Goal: Task Accomplishment & Management: Use online tool/utility

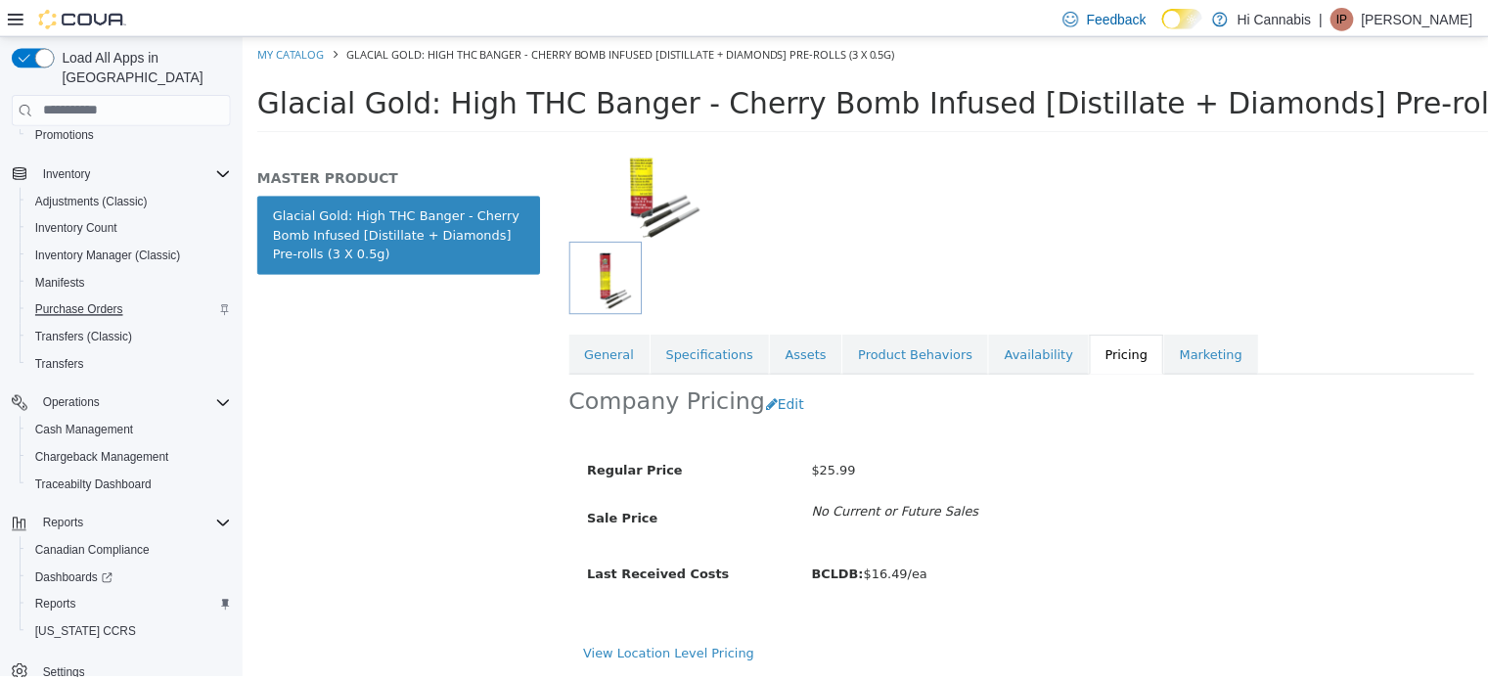
scroll to position [278, 0]
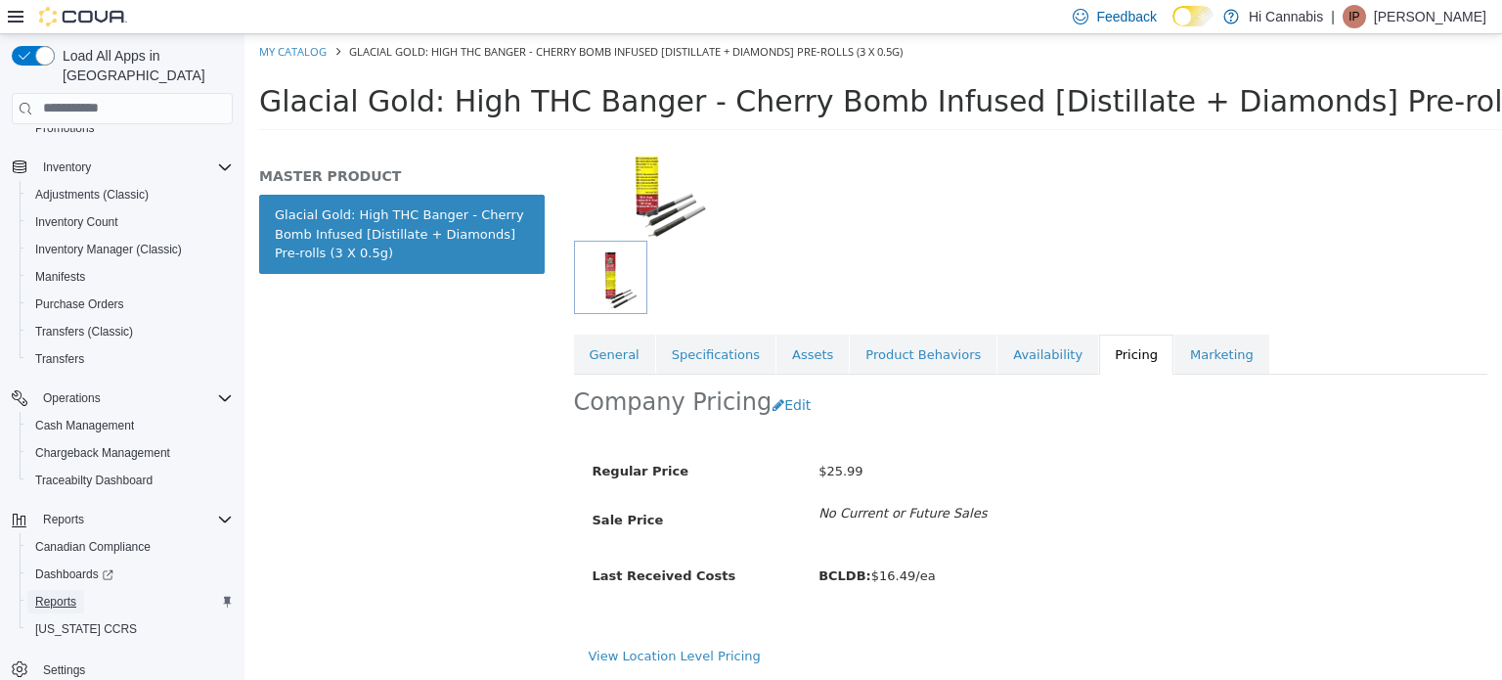
click at [67, 594] on span "Reports" at bounding box center [55, 602] width 41 height 16
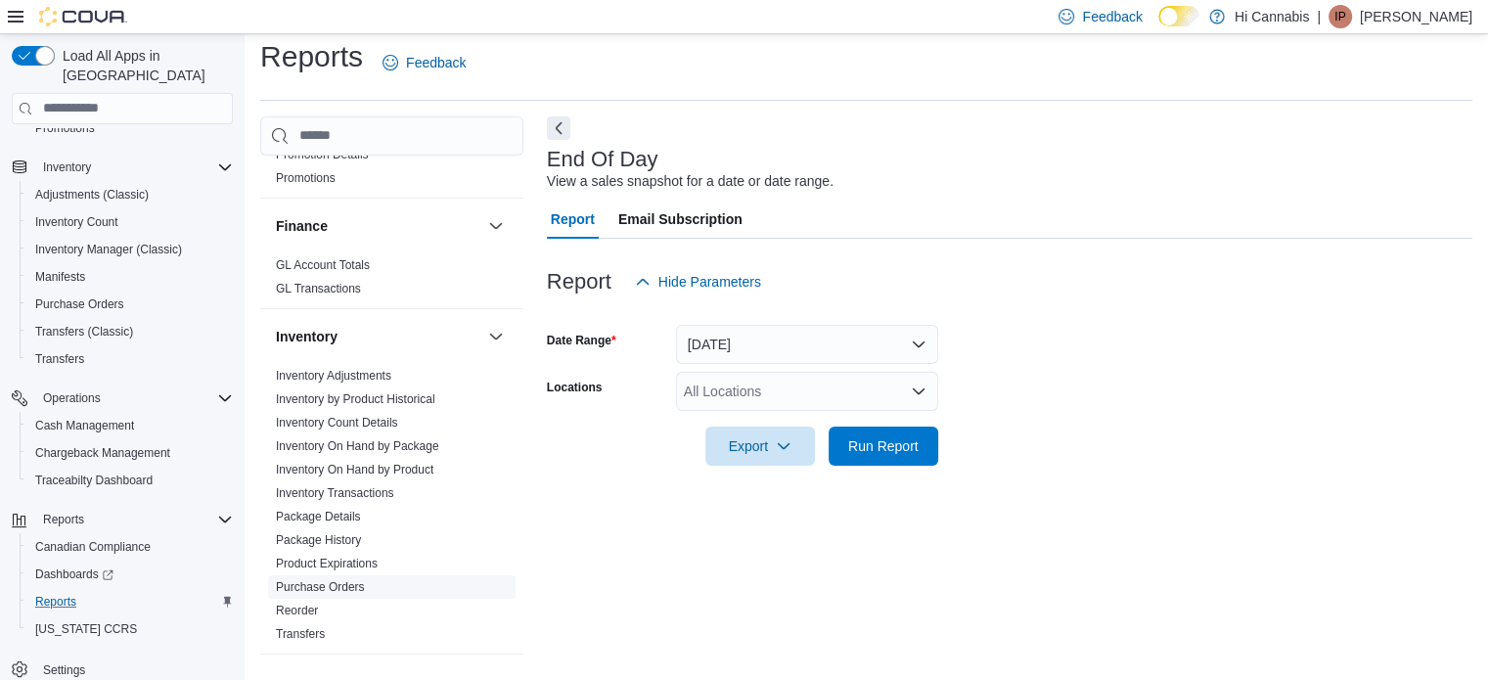
scroll to position [587, 0]
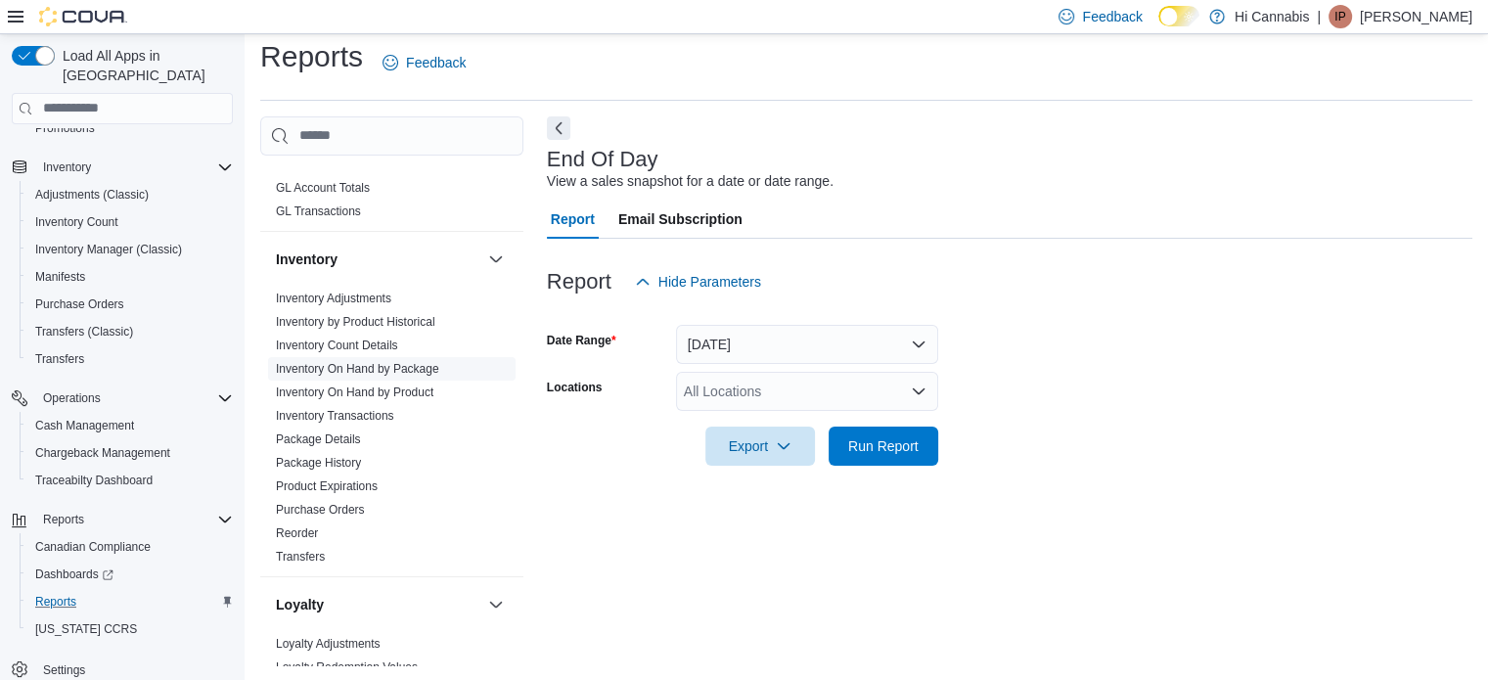
click at [403, 362] on link "Inventory On Hand by Package" at bounding box center [357, 369] width 163 height 14
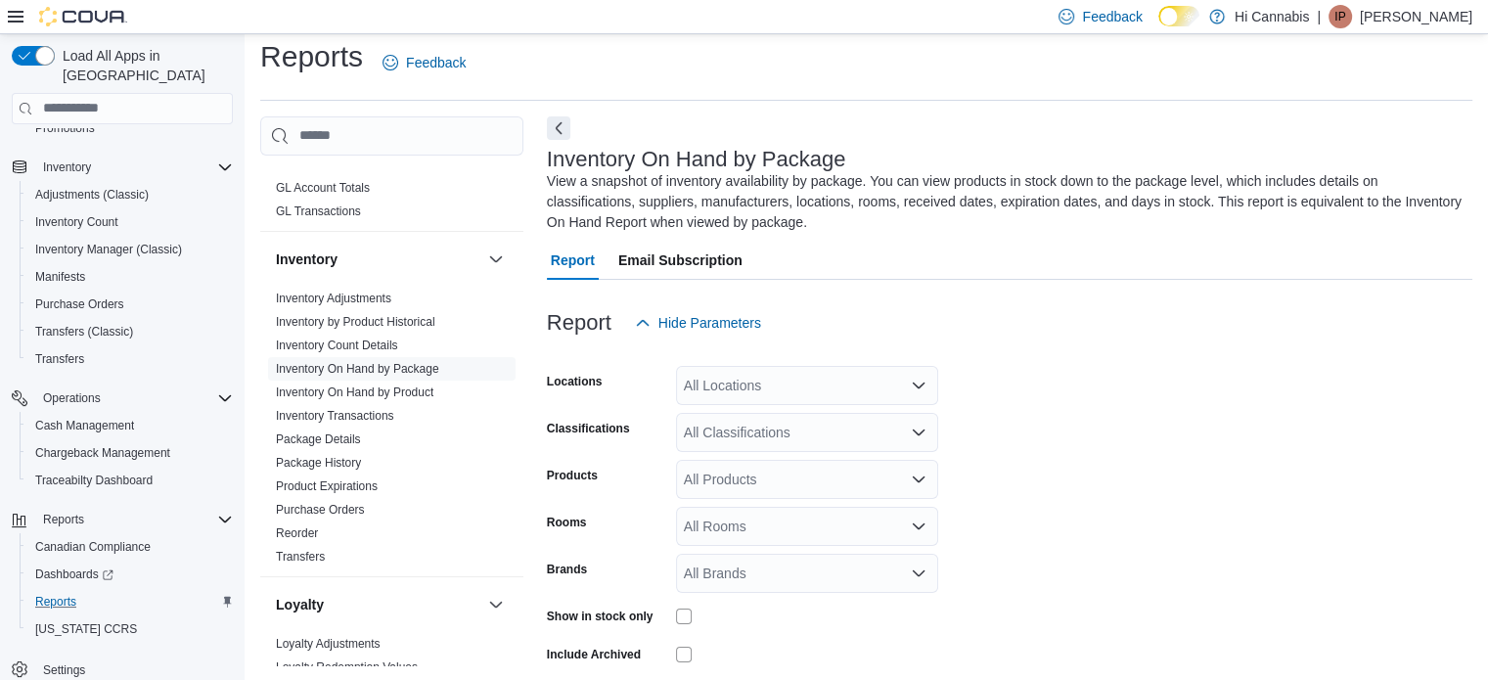
scroll to position [86, 0]
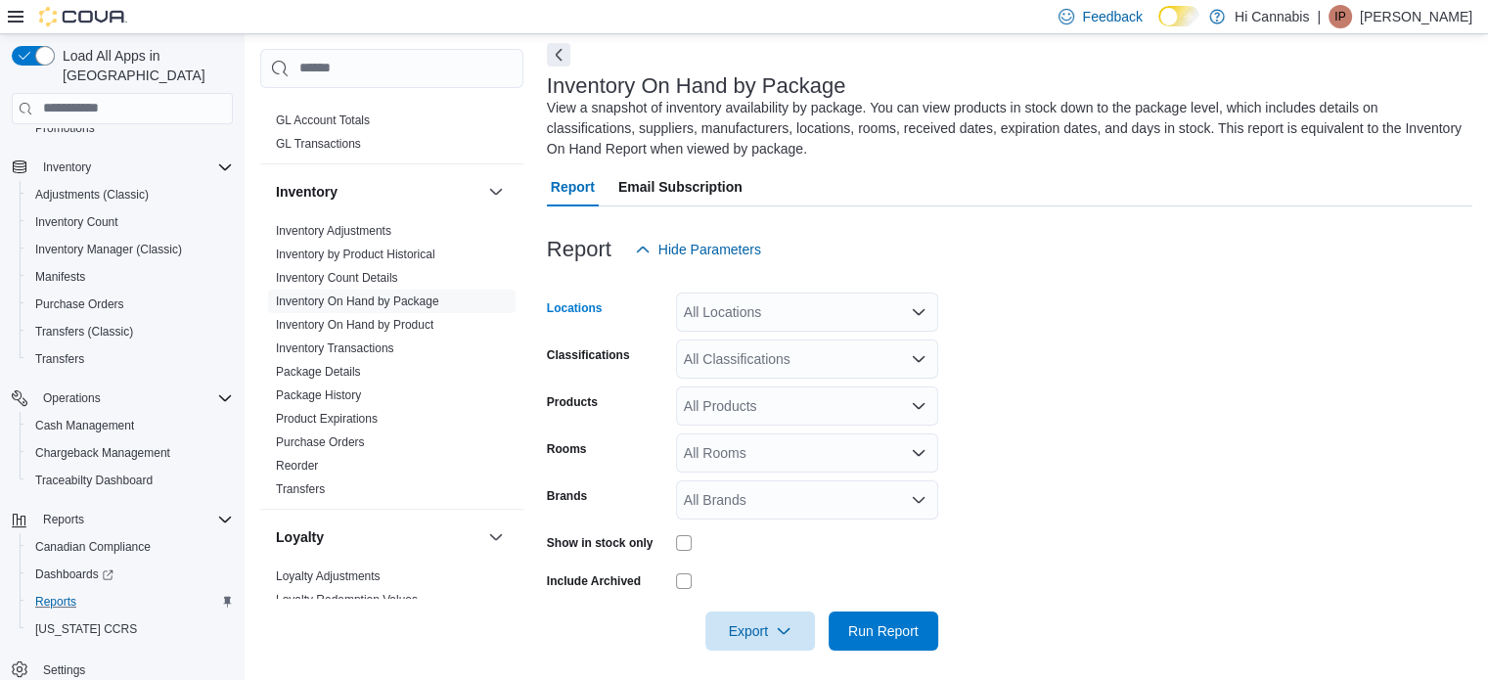
click at [809, 312] on div "All Locations" at bounding box center [807, 311] width 262 height 39
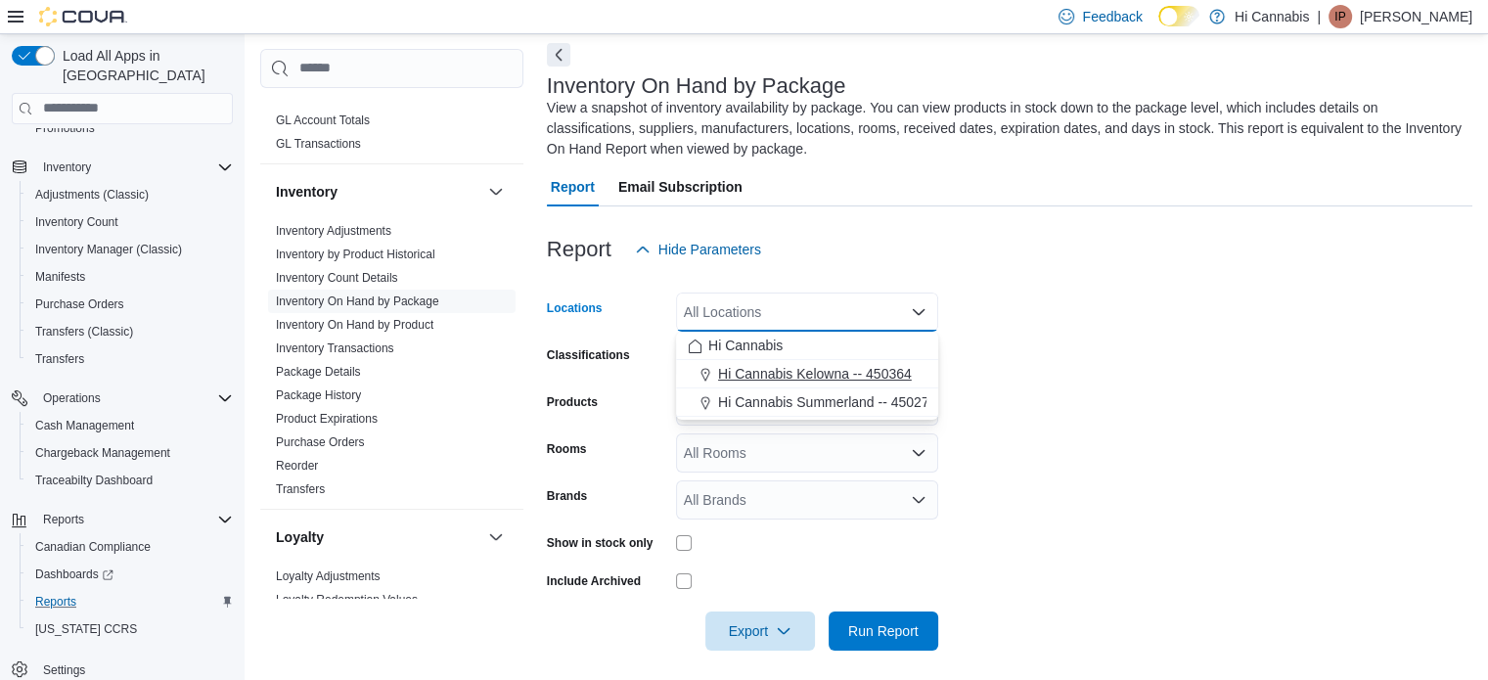
click at [790, 371] on span "Hi Cannabis Kelowna -- 450364" at bounding box center [815, 374] width 194 height 20
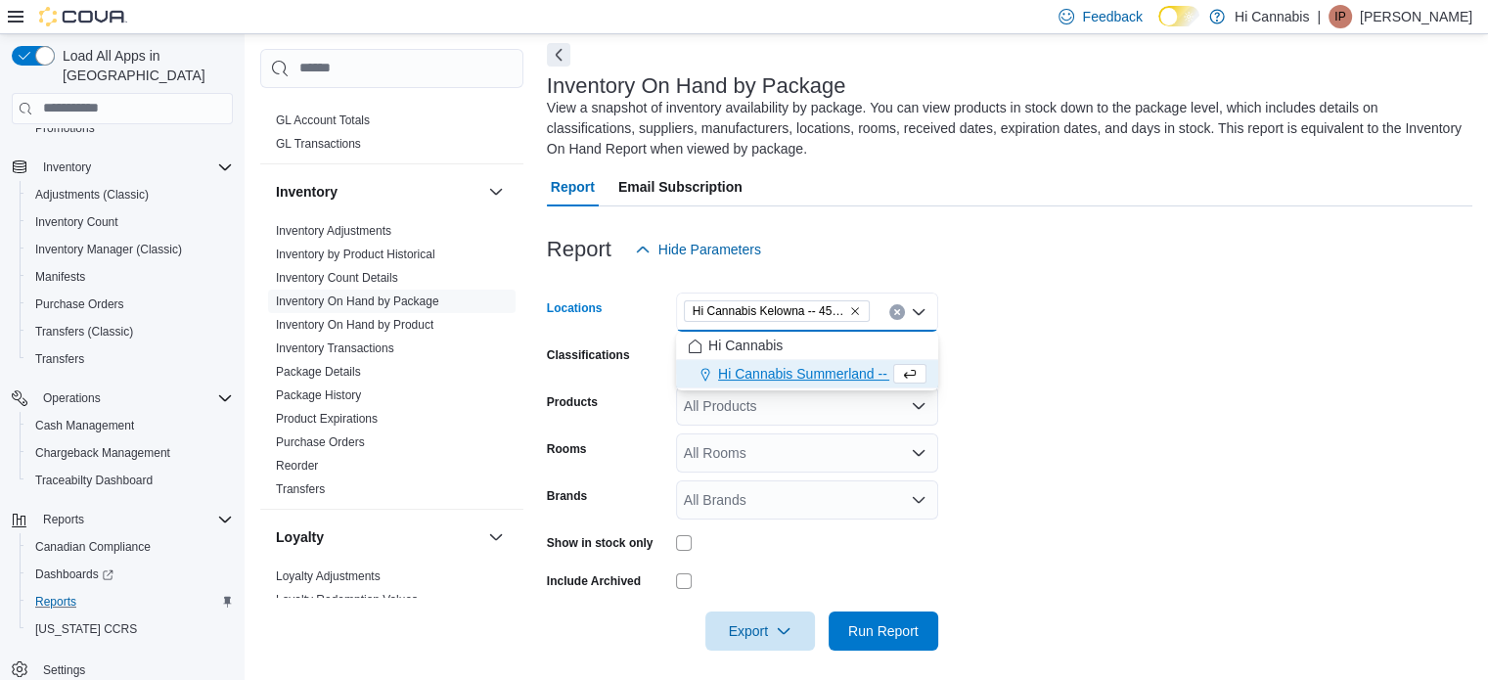
click at [1124, 379] on form "Locations Hi Cannabis [GEOGRAPHIC_DATA] -- 450364 Combo box. Selected. Hi Canna…" at bounding box center [1009, 459] width 925 height 381
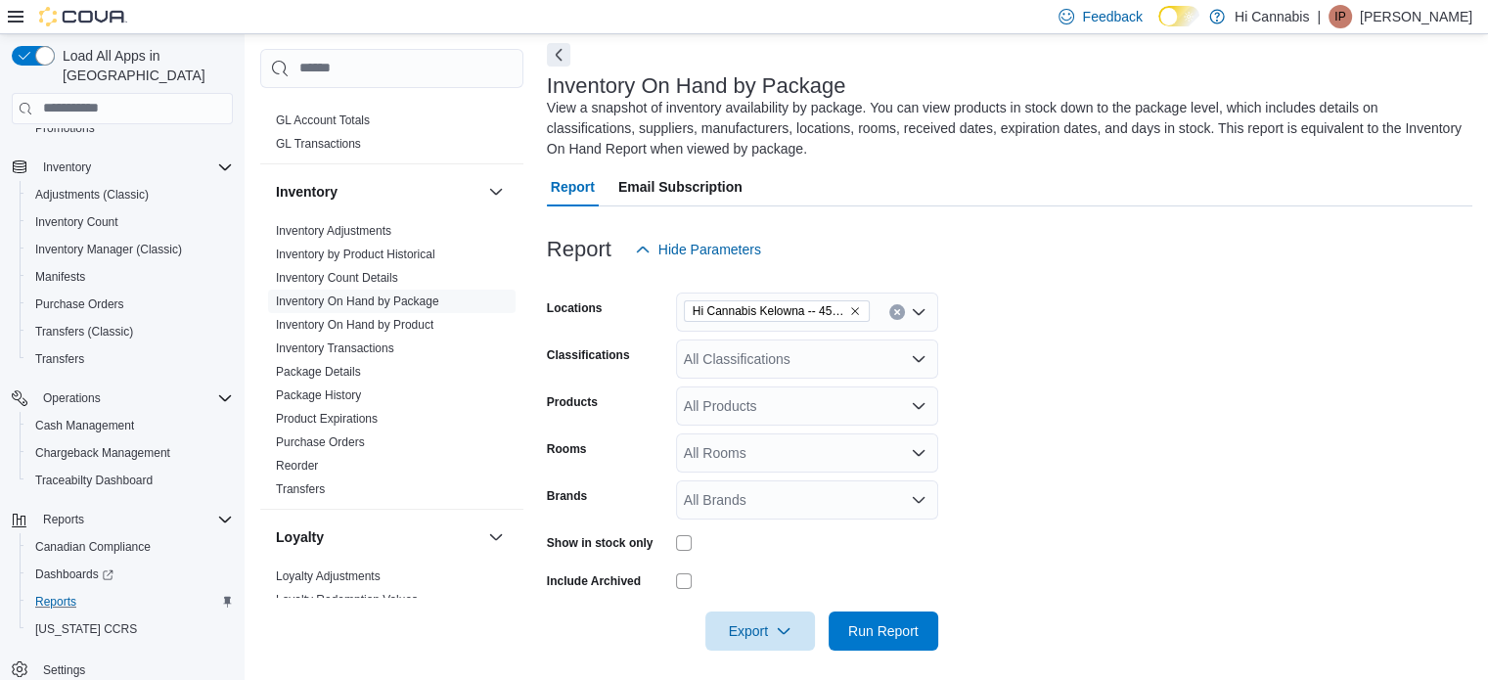
click at [782, 364] on div "All Classifications" at bounding box center [807, 358] width 262 height 39
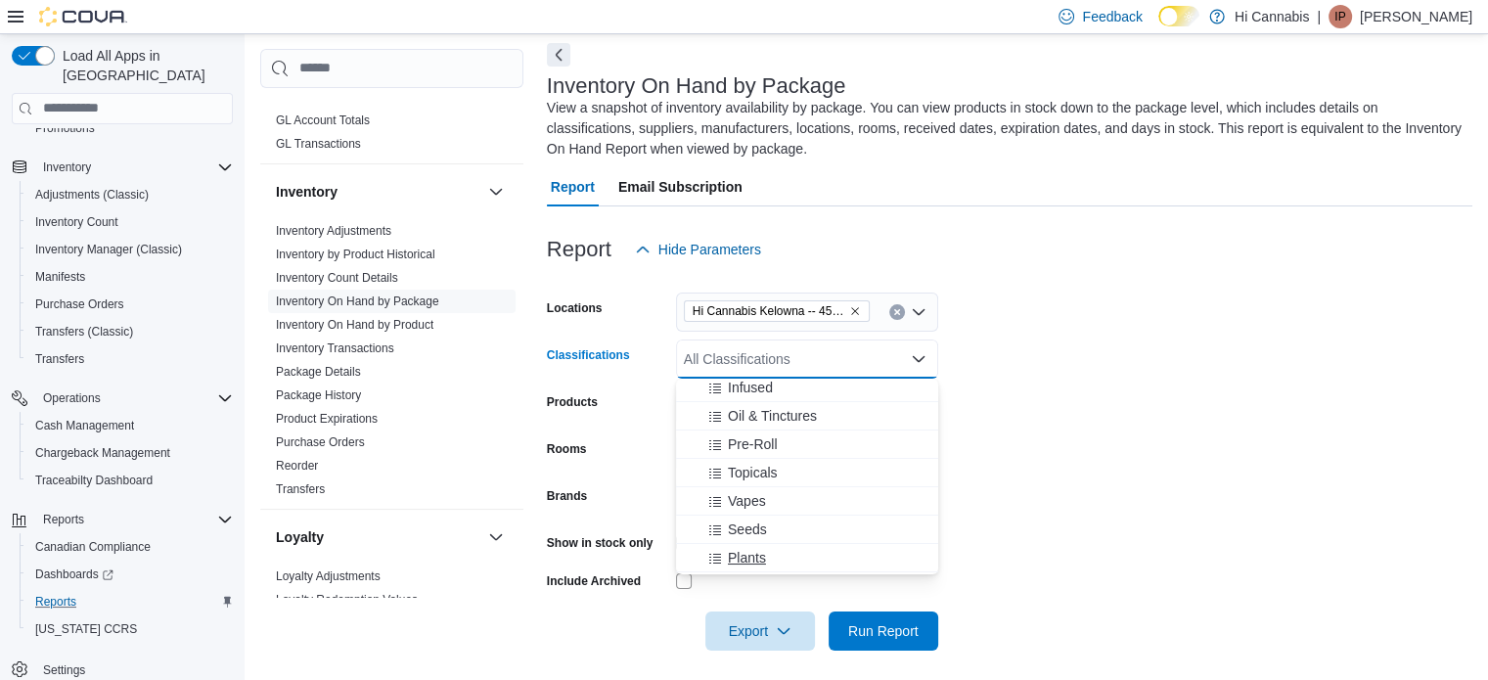
scroll to position [196, 0]
click at [761, 476] on span "Topicals" at bounding box center [753, 480] width 50 height 20
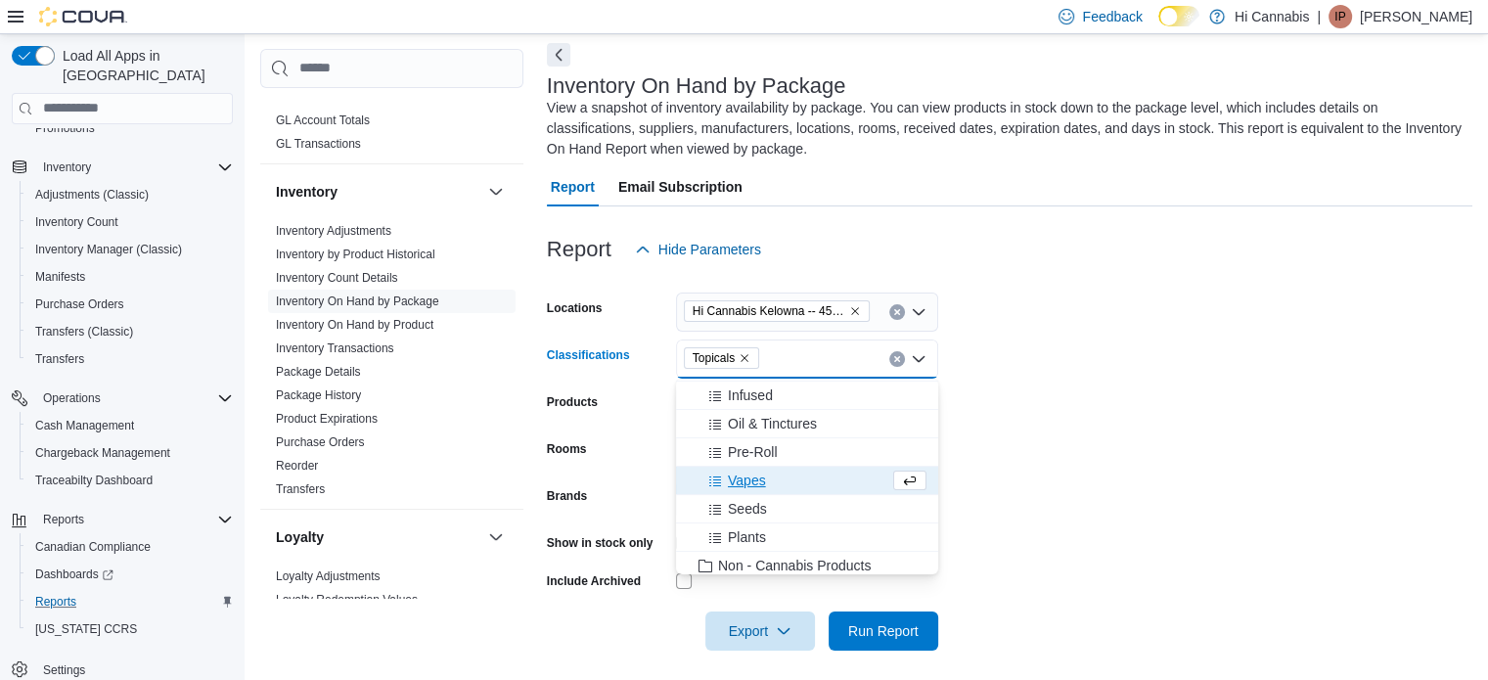
click at [1077, 430] on form "Locations Hi Cannabis [GEOGRAPHIC_DATA] -- 450364 Classifications Topicals Comb…" at bounding box center [1009, 459] width 925 height 381
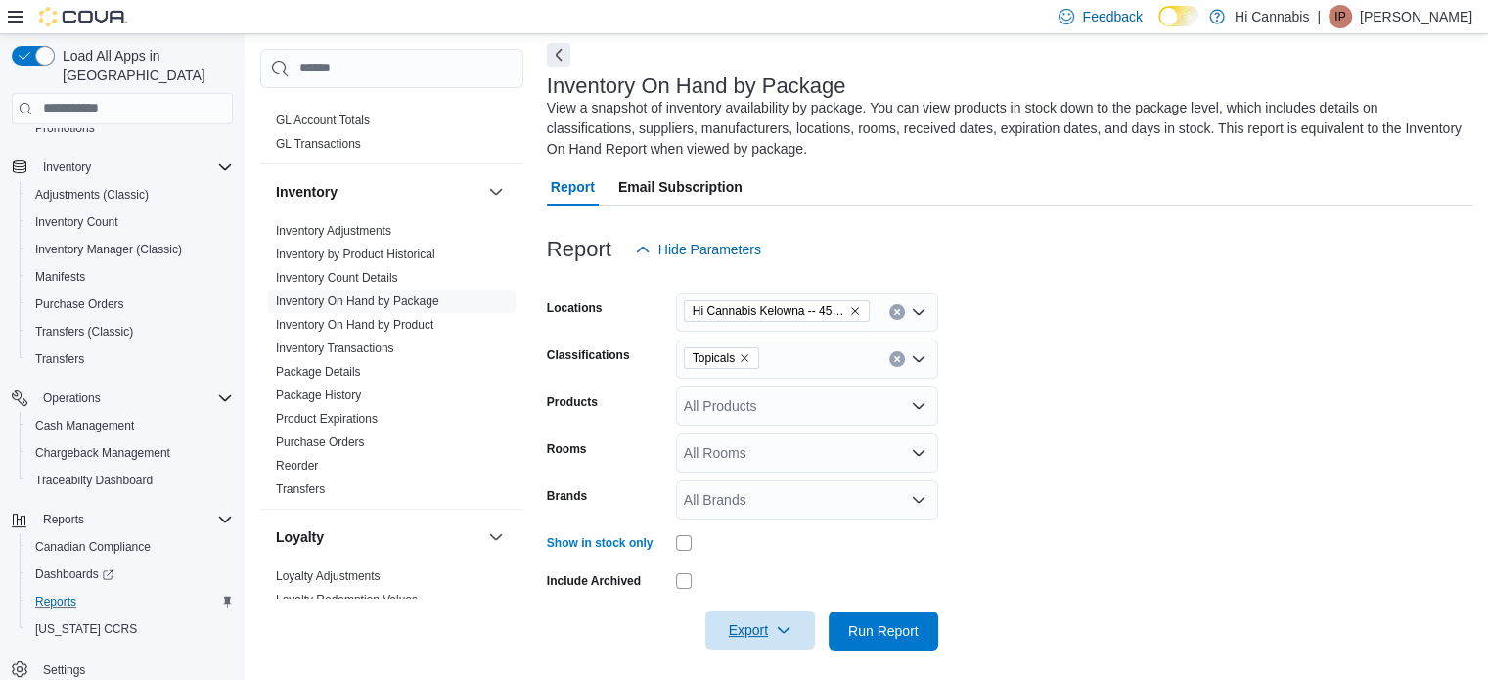
click at [798, 631] on span "Export" at bounding box center [760, 629] width 86 height 39
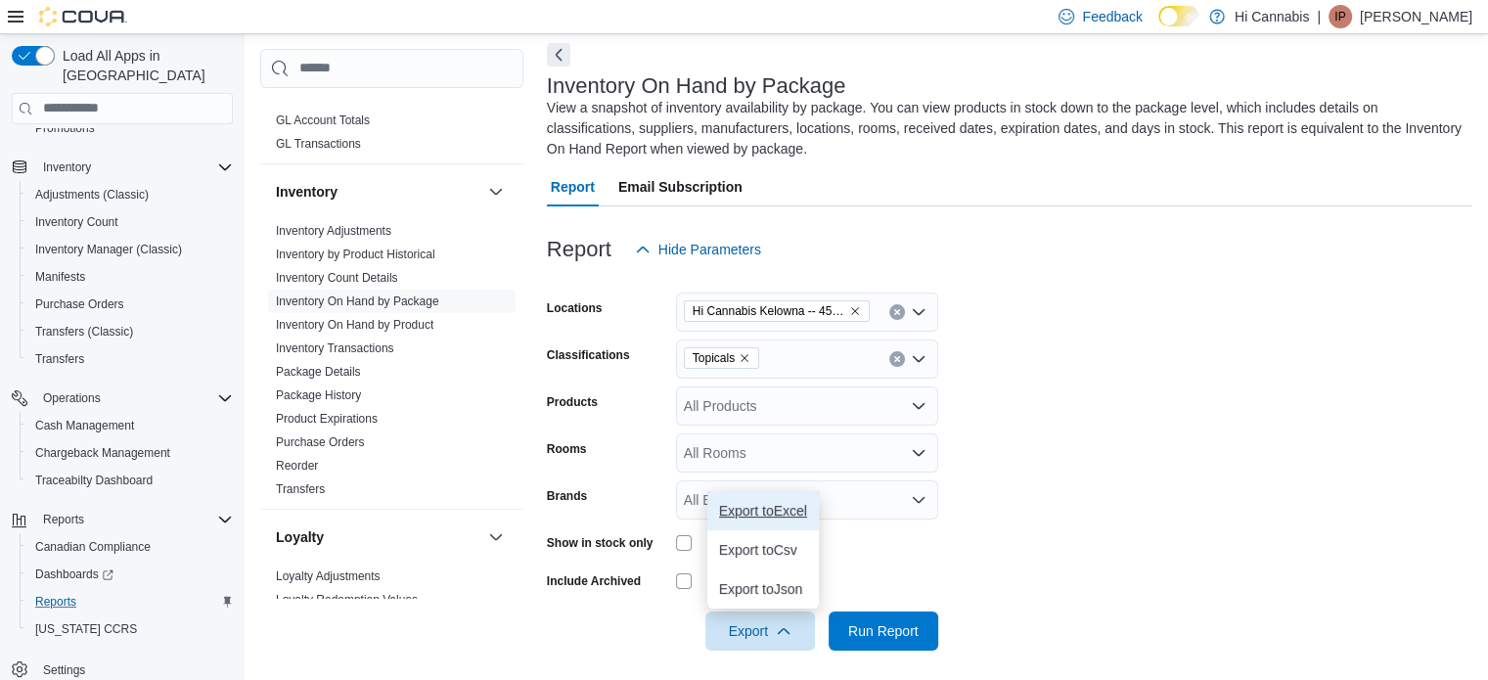
click at [777, 512] on span "Export to Excel" at bounding box center [763, 511] width 88 height 16
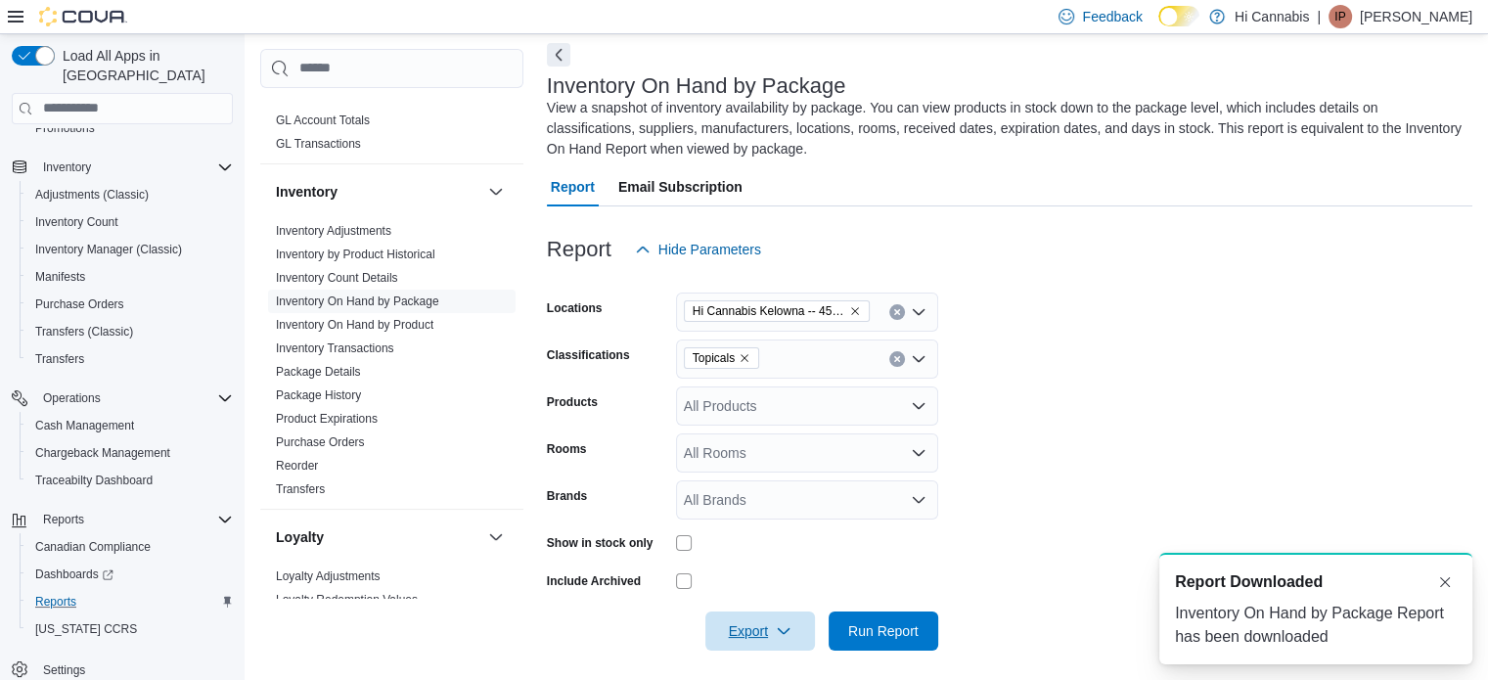
scroll to position [0, 0]
